Goal: Information Seeking & Learning: Check status

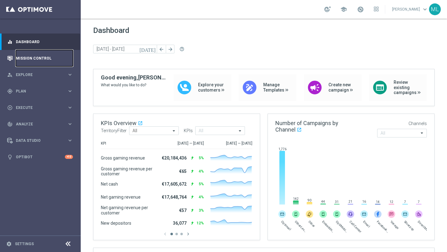
click at [35, 57] on link "Mission Control" at bounding box center [44, 58] width 57 height 16
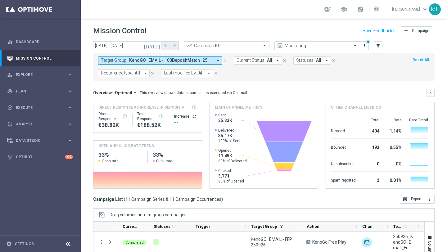
click at [157, 45] on icon "[DATE]" at bounding box center [152, 46] width 17 height 6
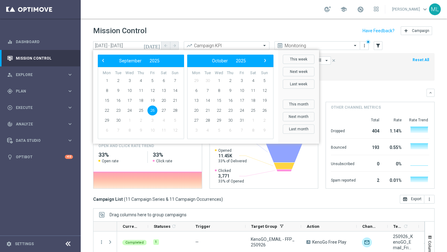
click at [154, 112] on span "26" at bounding box center [152, 111] width 10 height 10
click at [174, 20] on header "Mission Control add Campaign" at bounding box center [264, 30] width 366 height 23
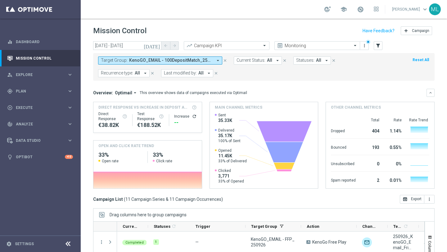
click at [169, 64] on button "Target Group: KenoGO_EMAIL - 100DepositMatch_250926, KenoGO_EMAIL - 200DepositM…" at bounding box center [160, 60] width 124 height 8
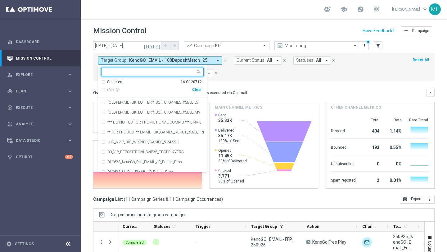
click at [0, 0] on div "Clear" at bounding box center [0, 0] width 0 height 0
click at [140, 72] on input "text" at bounding box center [150, 72] width 91 height 5
click at [104, 90] on div "(All Search Results)" at bounding box center [146, 89] width 91 height 5
type input "250926"
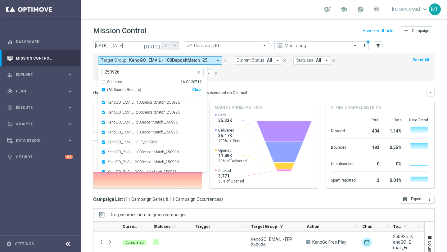
click at [84, 71] on div "today 26 Sep 2025 - 26 Sep 2025 arrow_back arrow_forward Campaign KPI trending_…" at bounding box center [264, 143] width 366 height 205
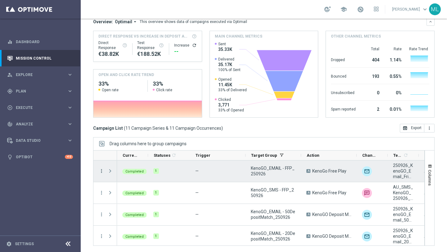
click at [100, 173] on icon "more_vert" at bounding box center [102, 171] width 6 height 6
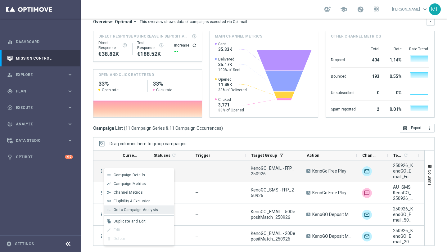
click at [123, 211] on span "Go to Campaign Analysis" at bounding box center [136, 210] width 44 height 4
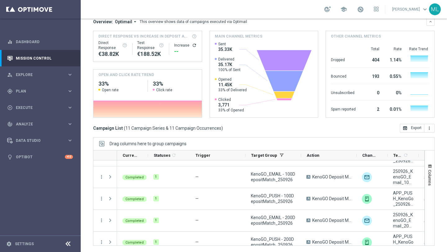
scroll to position [154, 0]
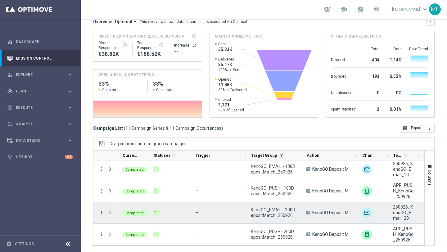
click at [101, 210] on icon "more_vert" at bounding box center [102, 213] width 6 height 6
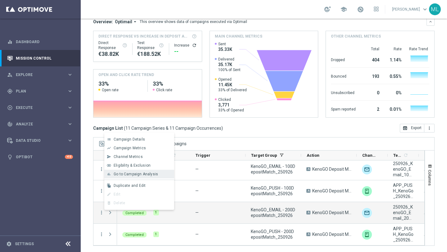
click at [117, 176] on div "bar_chart Go to Campaign Analysis" at bounding box center [139, 174] width 70 height 9
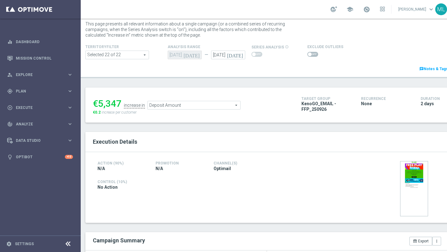
scroll to position [14, 0]
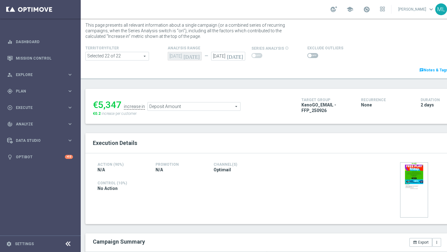
click at [205, 107] on span "Deposit Amount" at bounding box center [194, 106] width 93 height 8
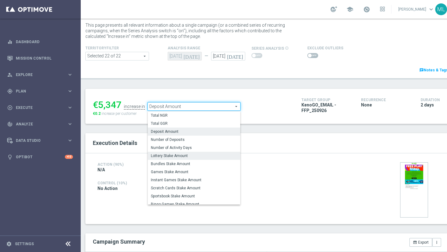
click at [178, 157] on span "Lottery Stake Amount" at bounding box center [194, 155] width 86 height 5
type input "Lottery Stake Amount"
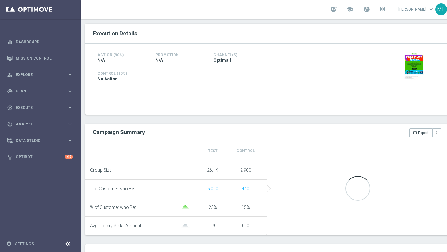
scroll to position [131, 0]
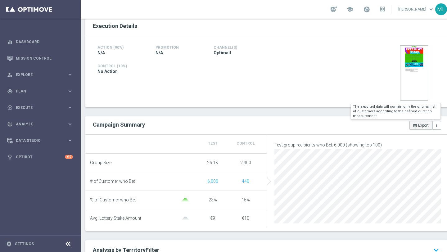
click at [414, 125] on icon "open_in_browser" at bounding box center [415, 125] width 4 height 4
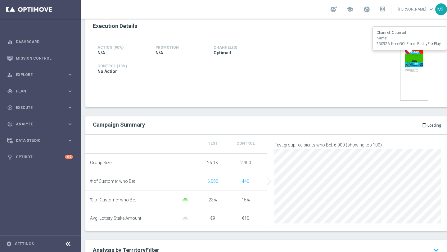
click at [411, 60] on img at bounding box center [414, 72] width 28 height 55
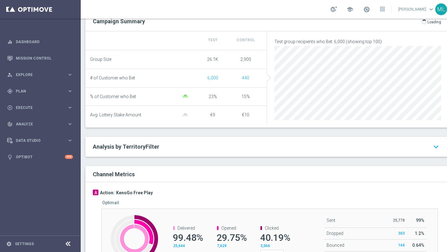
scroll to position [291, 0]
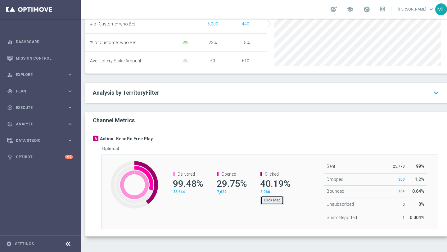
click at [273, 198] on button "Click Map" at bounding box center [271, 200] width 23 height 9
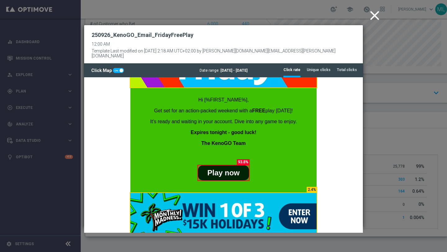
scroll to position [0, 0]
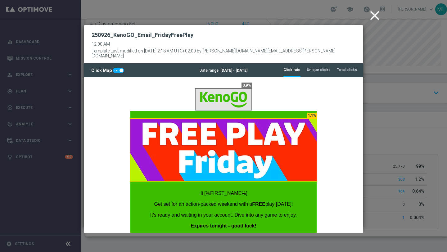
click at [374, 15] on icon "close" at bounding box center [375, 16] width 16 height 16
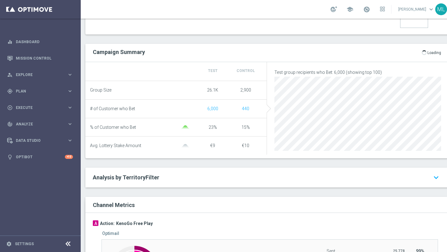
scroll to position [221, 0]
